Goal: Navigation & Orientation: Find specific page/section

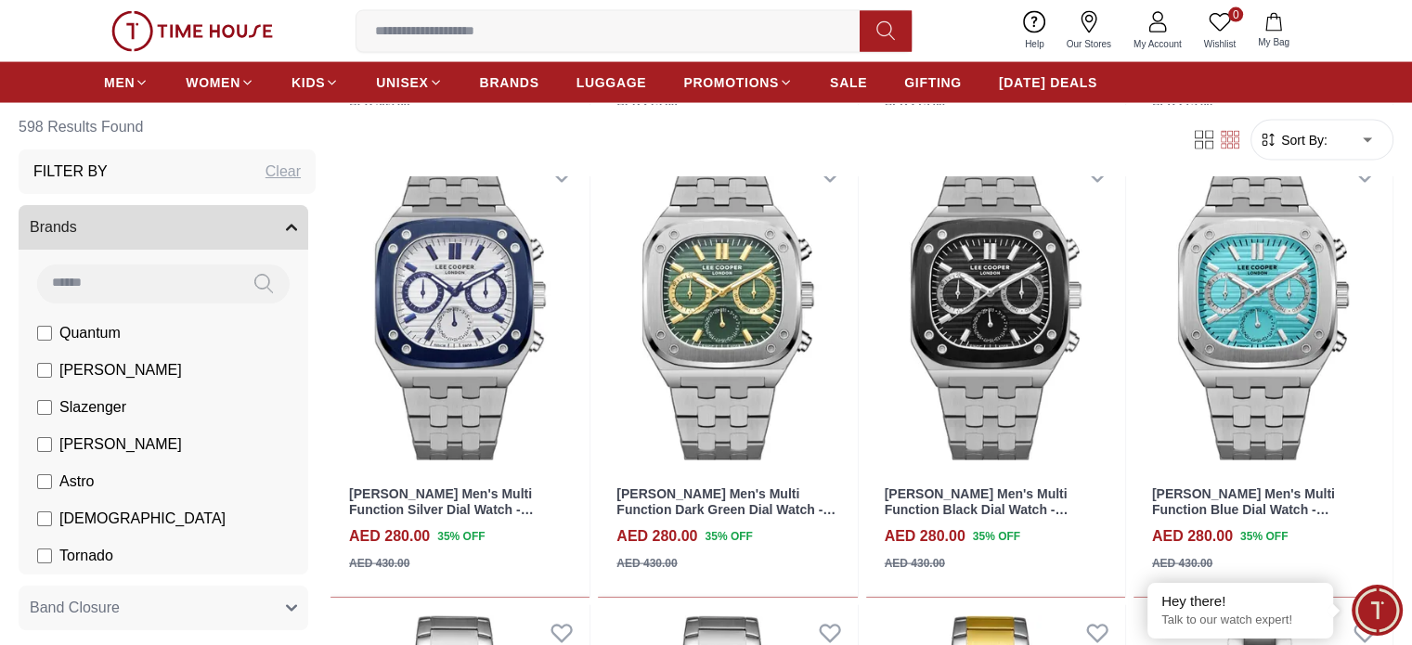
scroll to position [3820, 0]
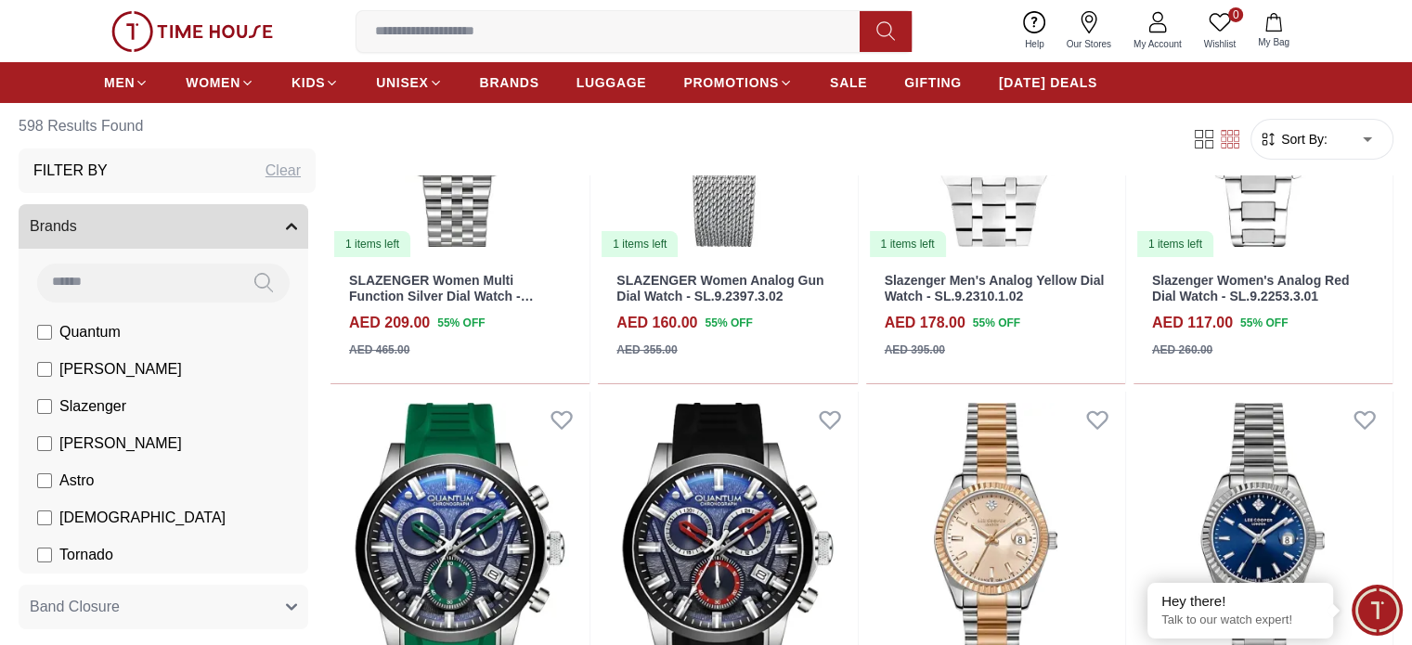
scroll to position [6796, 0]
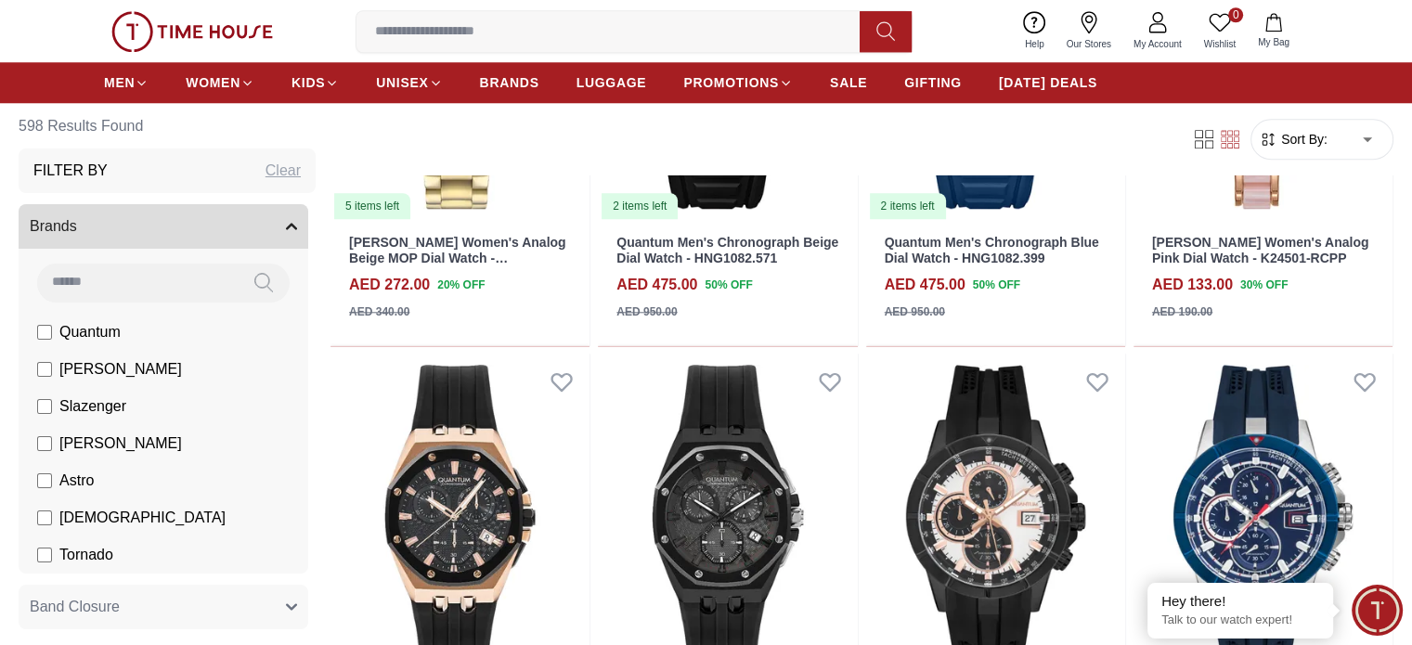
scroll to position [1133, 0]
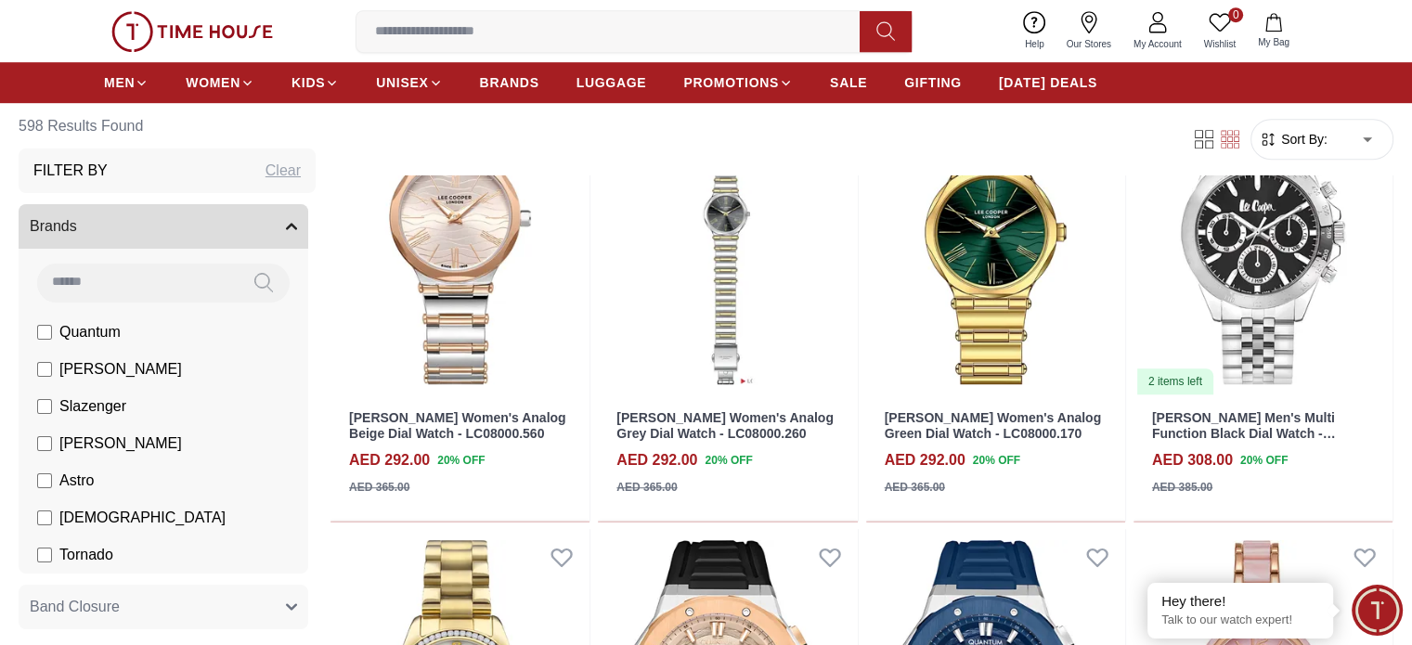
click at [1101, 37] on span "Our Stores" at bounding box center [1088, 44] width 59 height 14
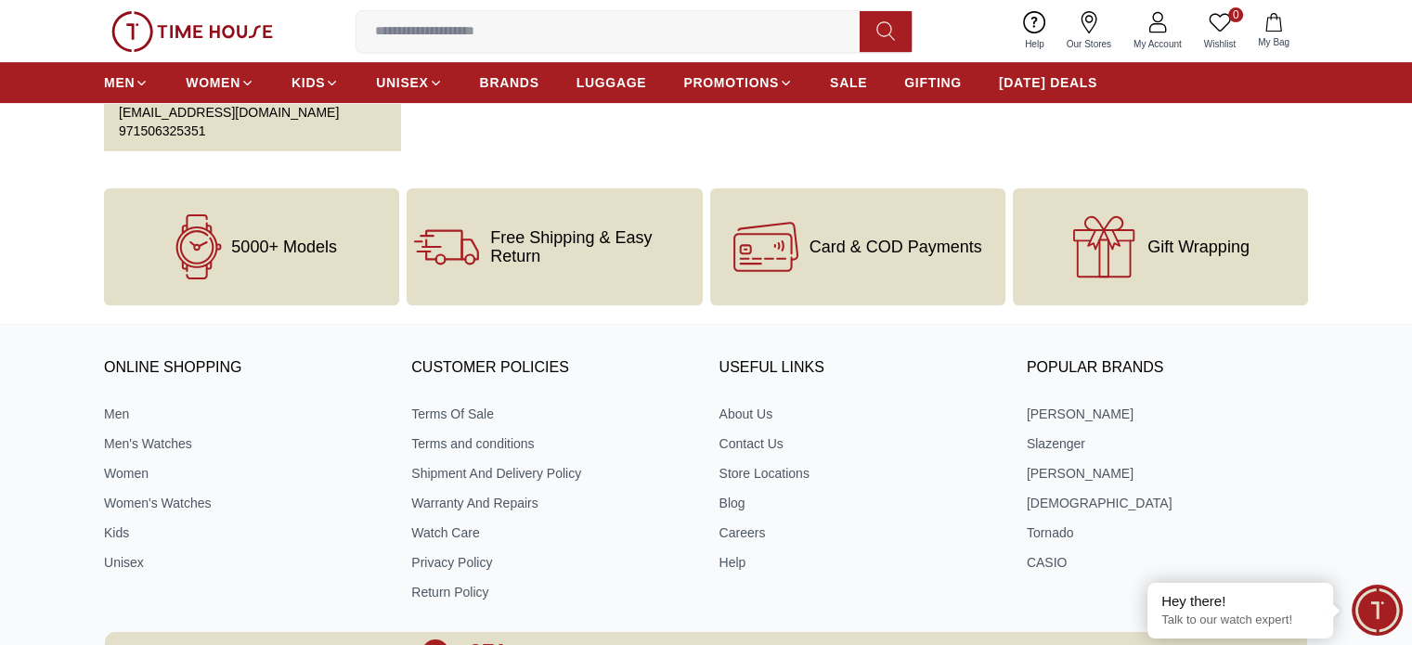
scroll to position [743, 0]
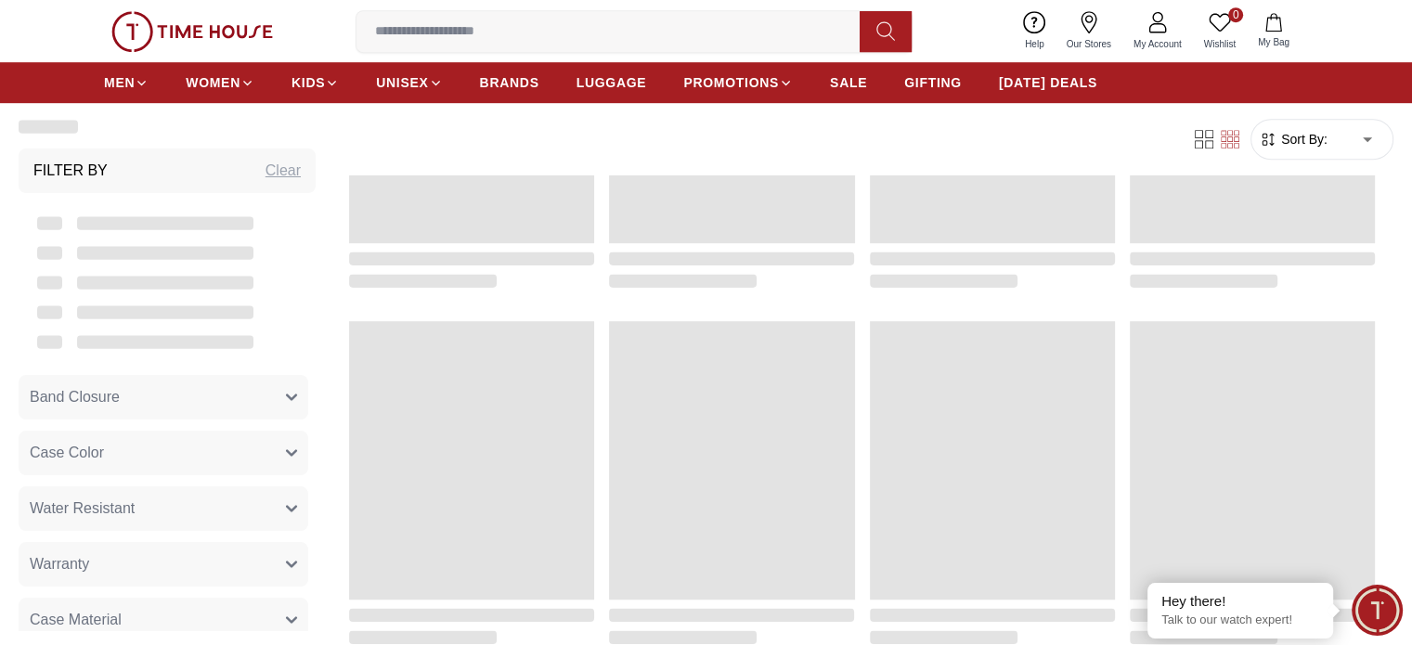
scroll to position [2420, 0]
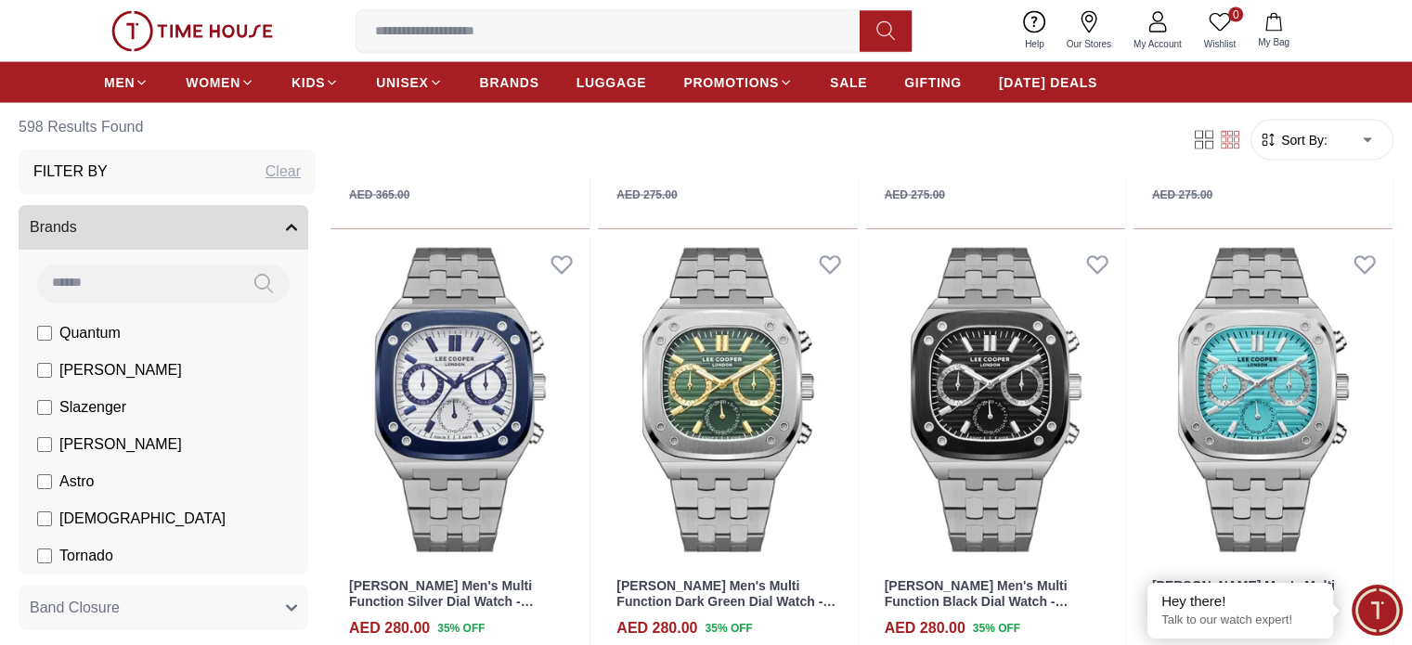
scroll to position [1736, 0]
